Goal: Information Seeking & Learning: Learn about a topic

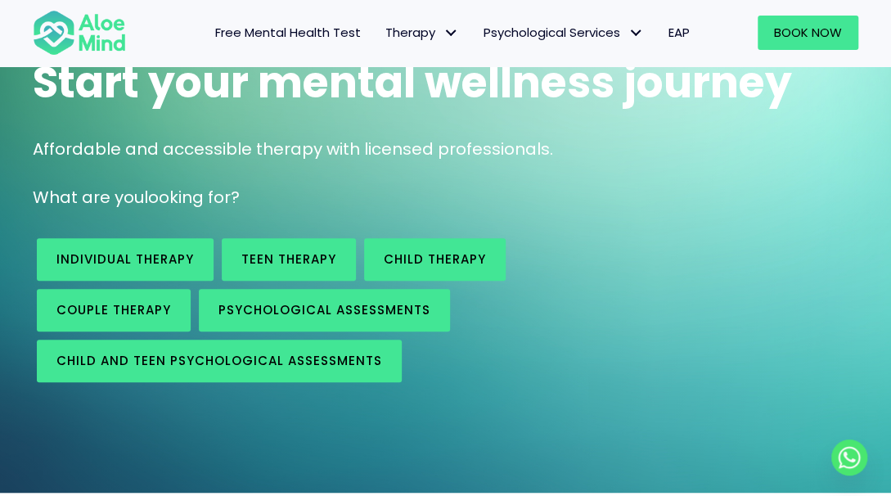
scroll to position [168, 0]
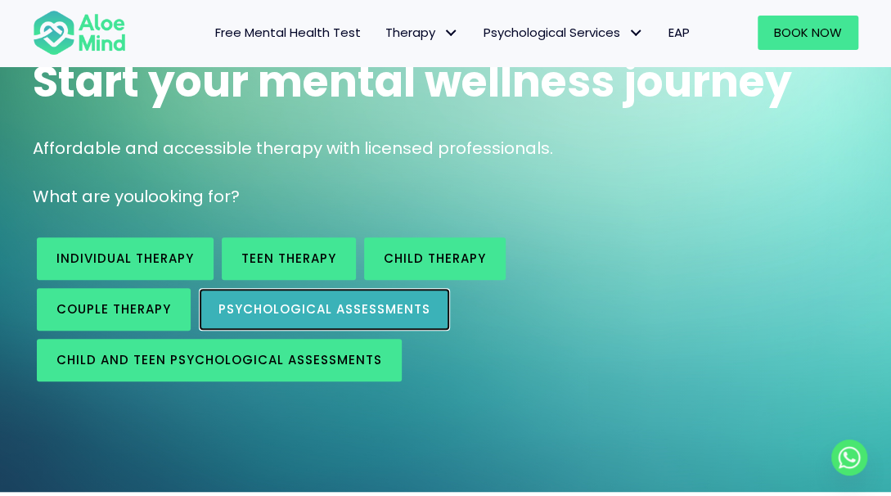
click at [268, 299] on link "Psychological assessments" at bounding box center [324, 309] width 251 height 43
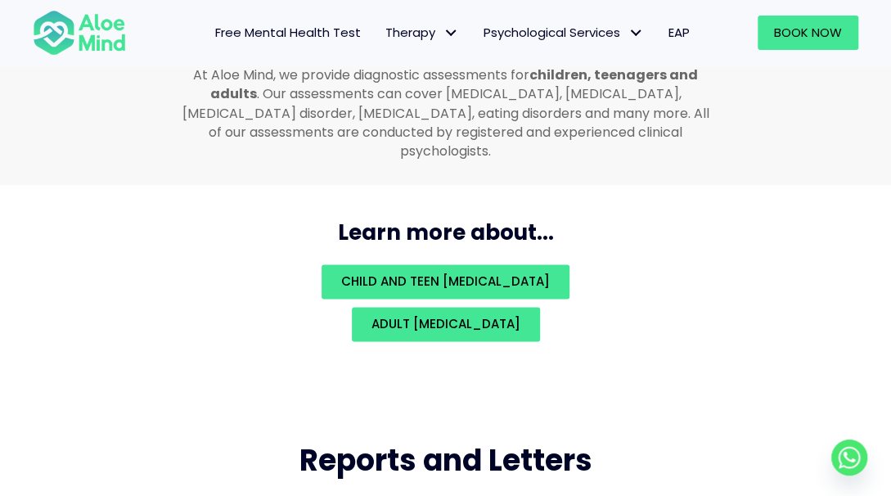
scroll to position [3667, 0]
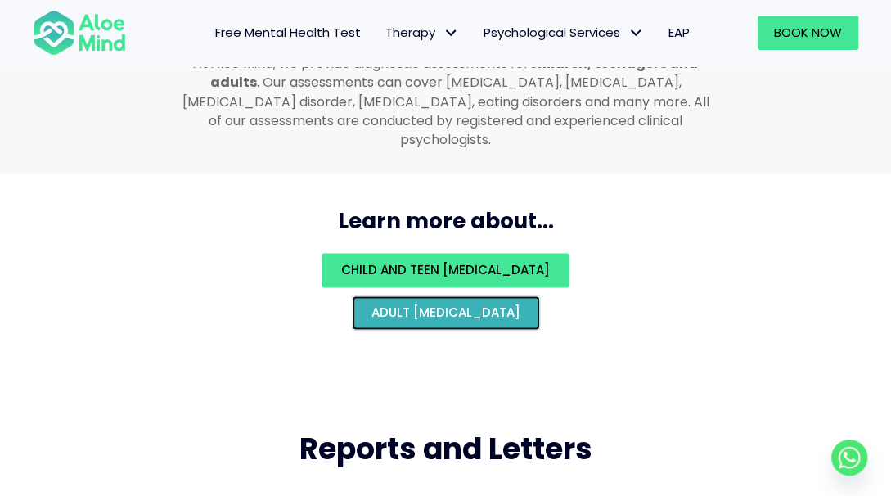
click at [371, 309] on span "Adult [MEDICAL_DATA]" at bounding box center [445, 311] width 149 height 17
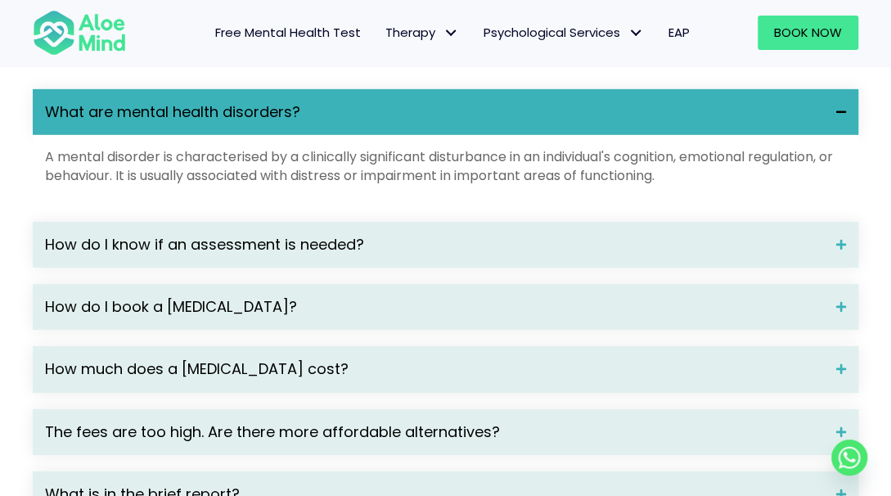
scroll to position [2246, 0]
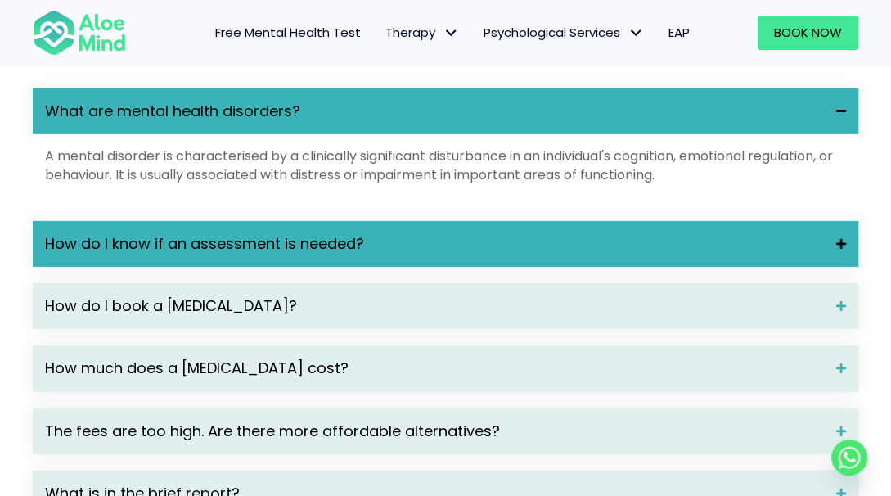
click at [538, 267] on div "How do I know if an assessment is needed?" at bounding box center [445, 244] width 825 height 46
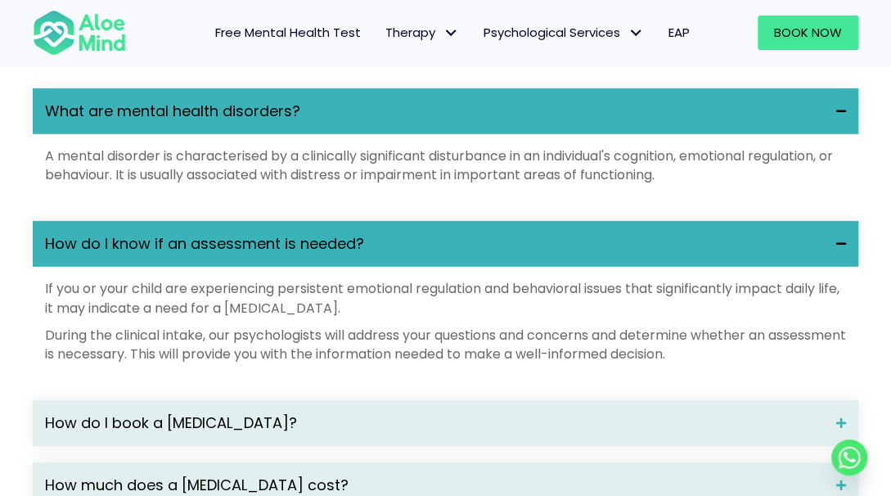
click at [538, 267] on div "How do I know if an assessment is needed?" at bounding box center [445, 244] width 825 height 46
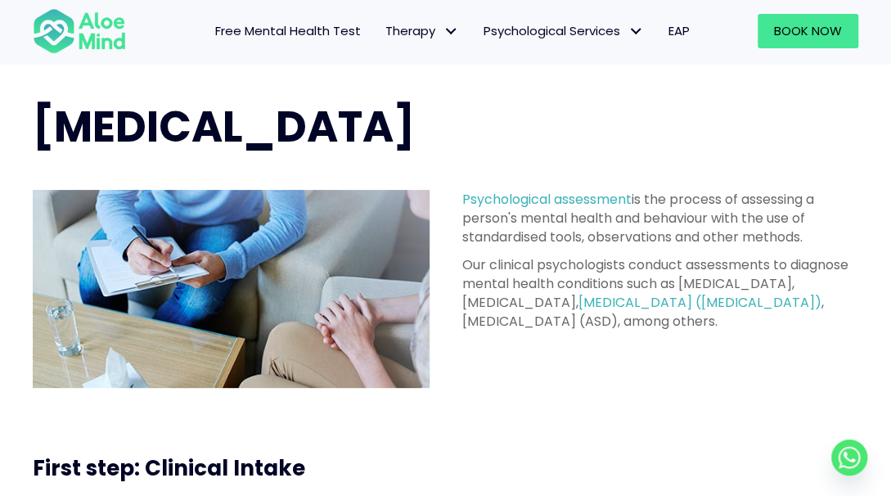
scroll to position [0, 0]
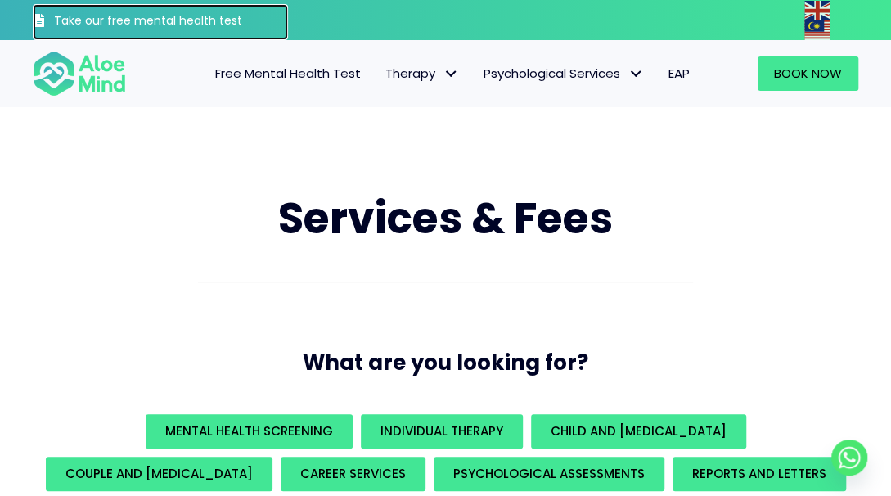
click at [232, 23] on h3 "Take our free mental health test" at bounding box center [171, 21] width 234 height 16
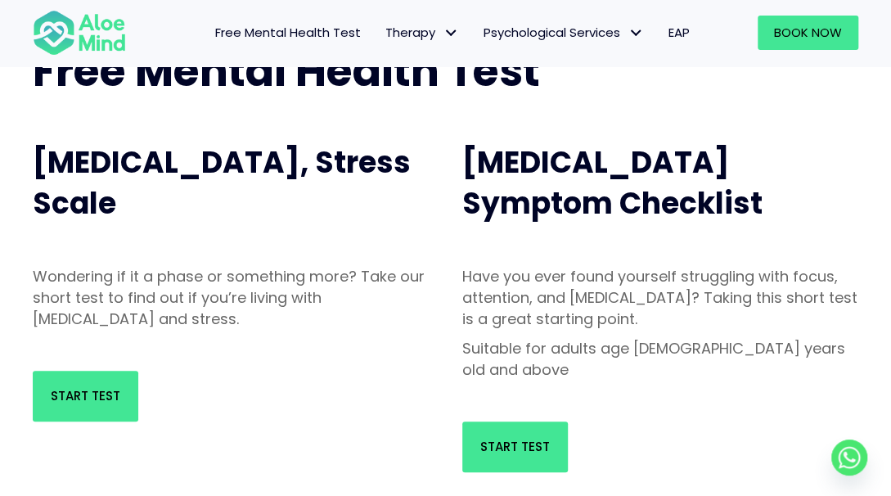
scroll to position [129, 0]
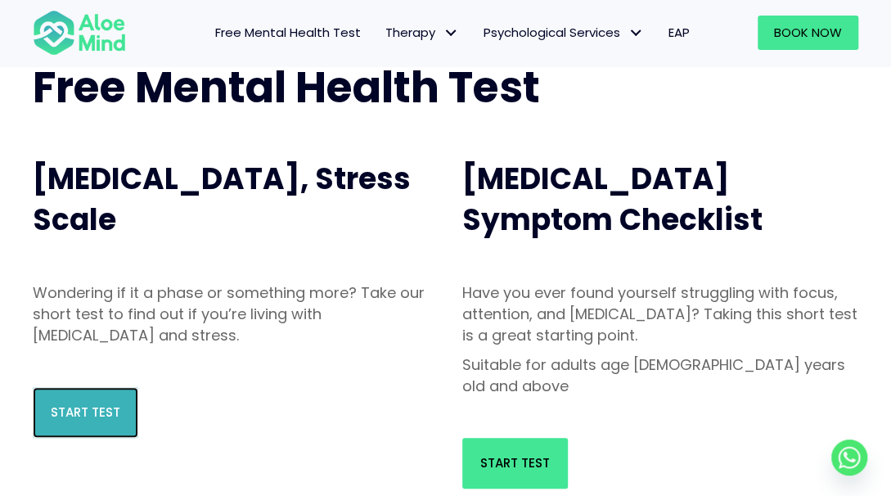
click at [95, 406] on span "Start Test" at bounding box center [86, 411] width 70 height 17
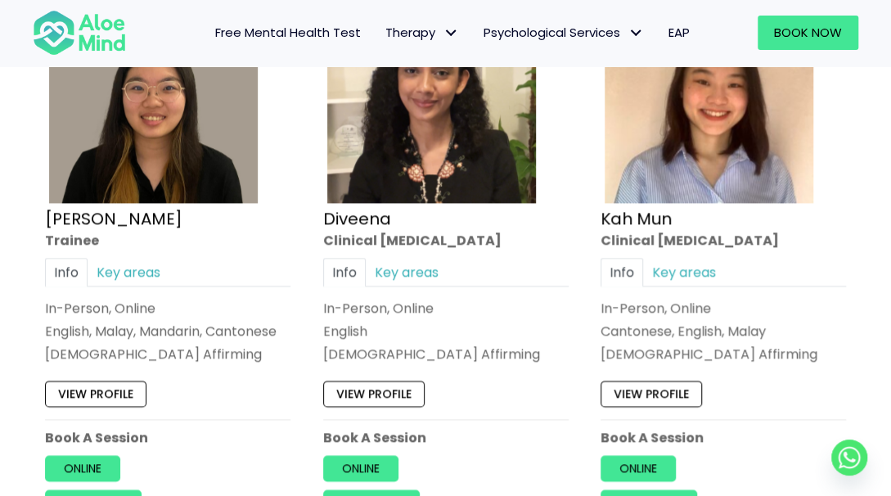
scroll to position [1053, 0]
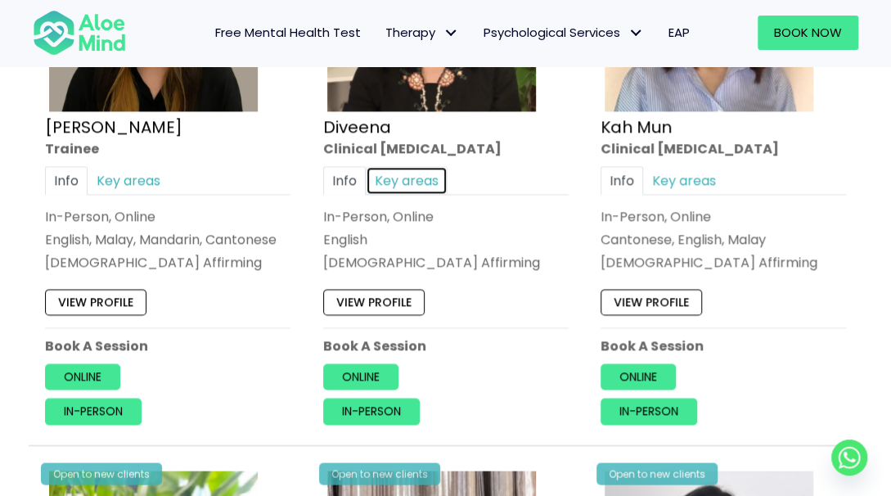
click at [390, 176] on link "Key areas" at bounding box center [407, 180] width 82 height 29
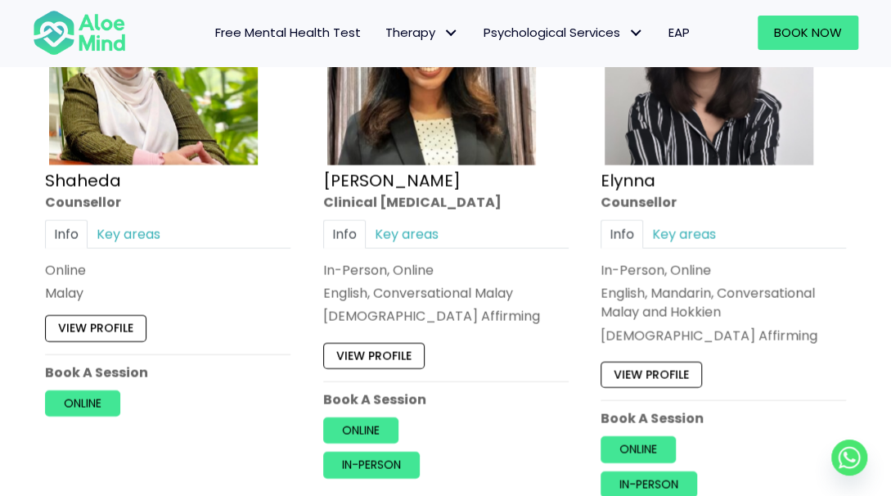
scroll to position [1610, 0]
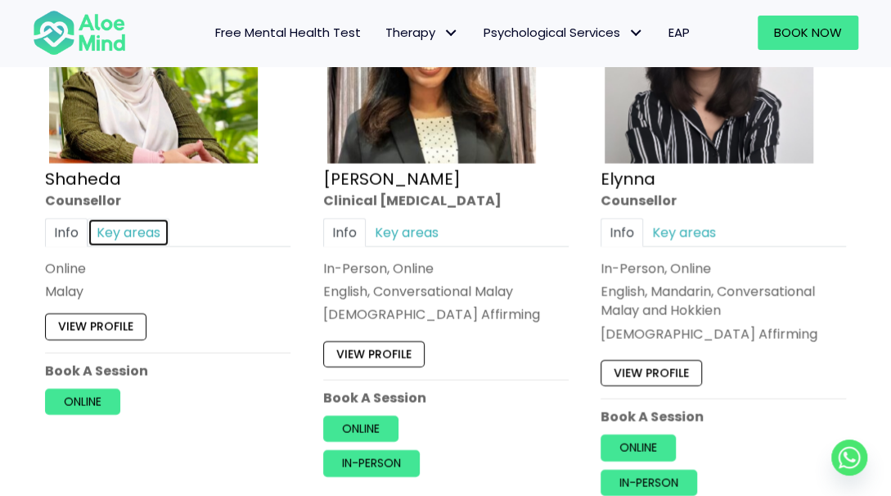
click at [143, 218] on link "Key areas" at bounding box center [129, 232] width 82 height 29
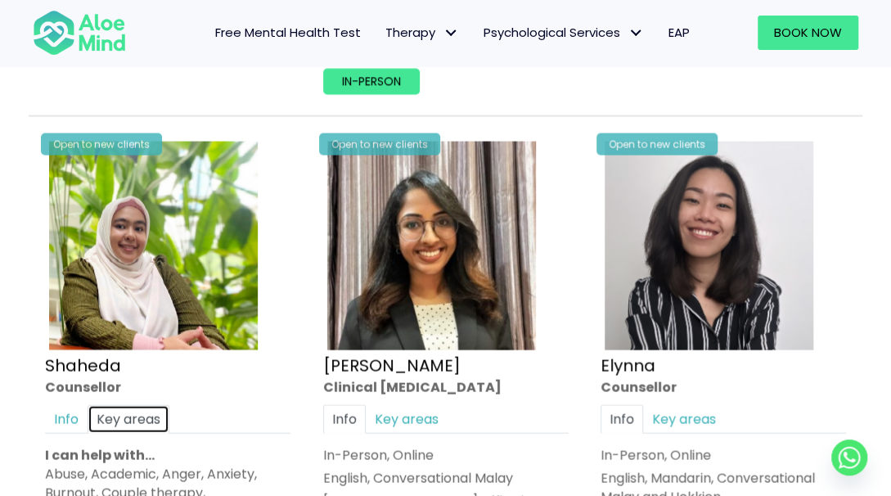
scroll to position [1423, 0]
click at [63, 405] on link "Info" at bounding box center [66, 419] width 43 height 29
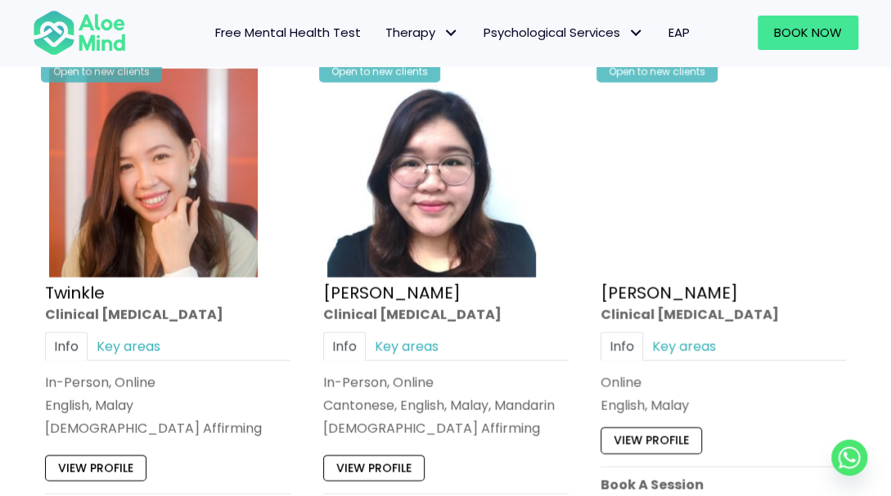
scroll to position [4358, 0]
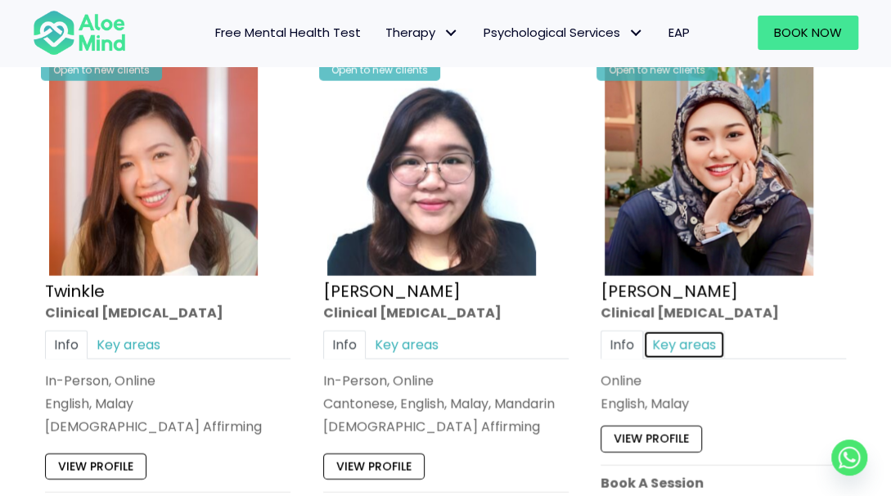
click at [671, 330] on link "Key areas" at bounding box center [684, 344] width 82 height 29
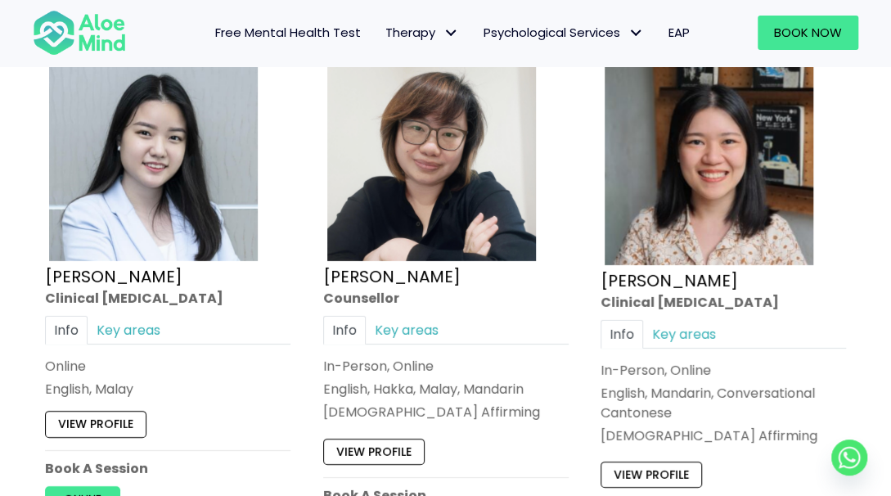
scroll to position [4945, 0]
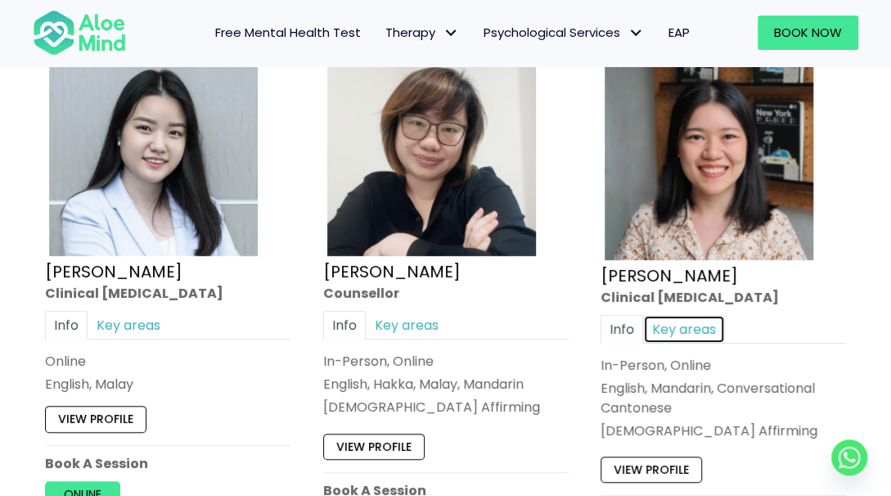
click at [675, 316] on link "Key areas" at bounding box center [684, 330] width 82 height 29
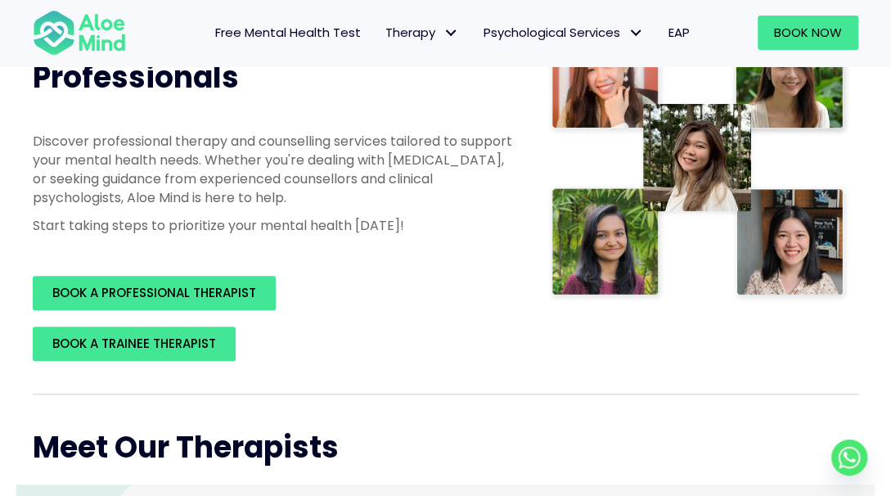
scroll to position [332, 0]
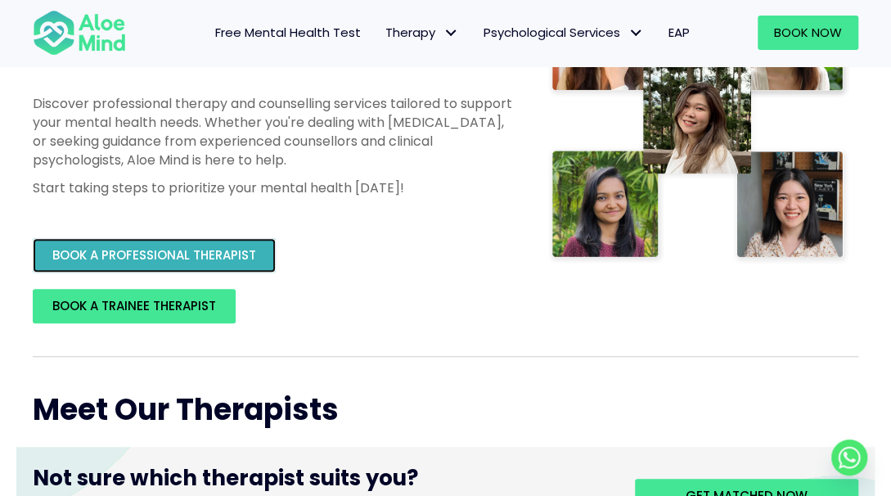
click at [184, 258] on span "BOOK A PROFESSIONAL THERAPIST" at bounding box center [154, 254] width 204 height 17
